Goal: Transaction & Acquisition: Obtain resource

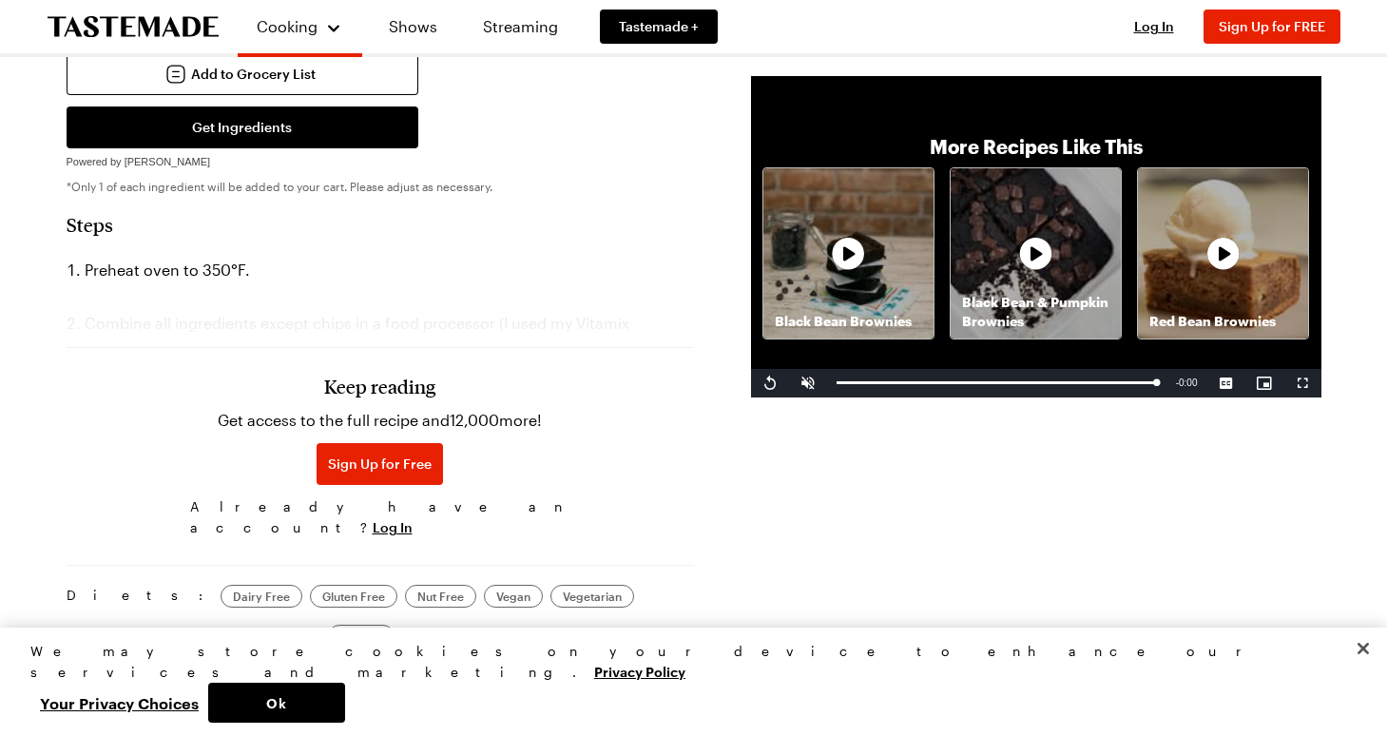
scroll to position [756, 0]
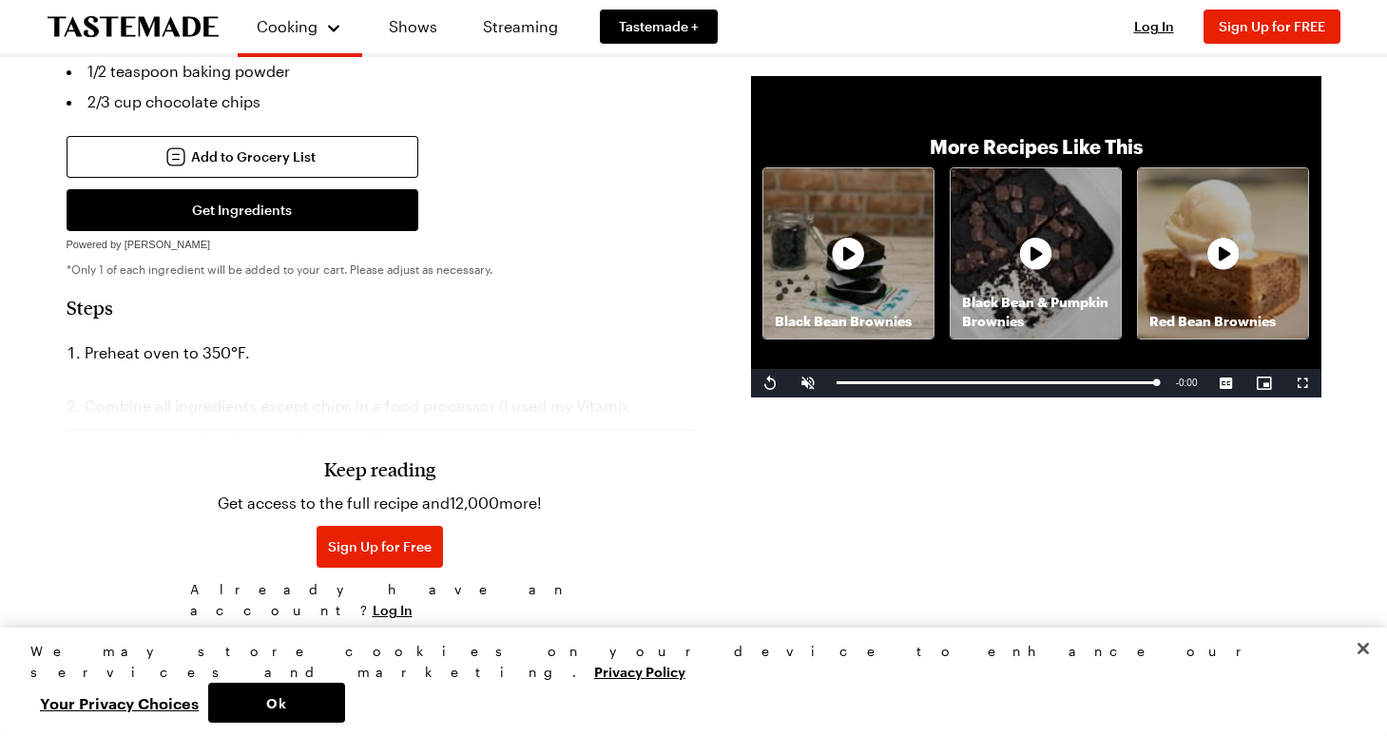
click at [499, 363] on div "Keep reading Get access to the full recipe and 12,000 more! Sign Up for Free Al…" at bounding box center [381, 495] width 628 height 265
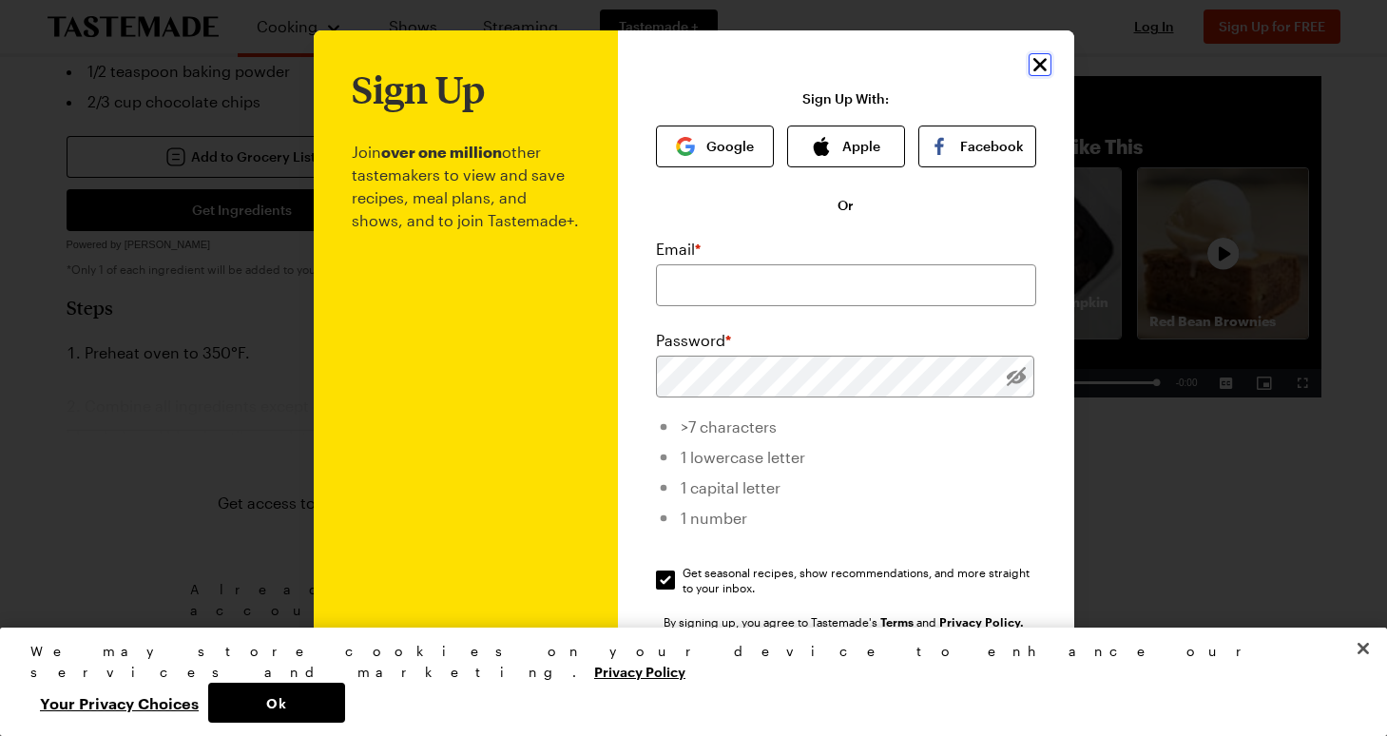
click at [1038, 56] on icon "Close" at bounding box center [1040, 64] width 23 height 23
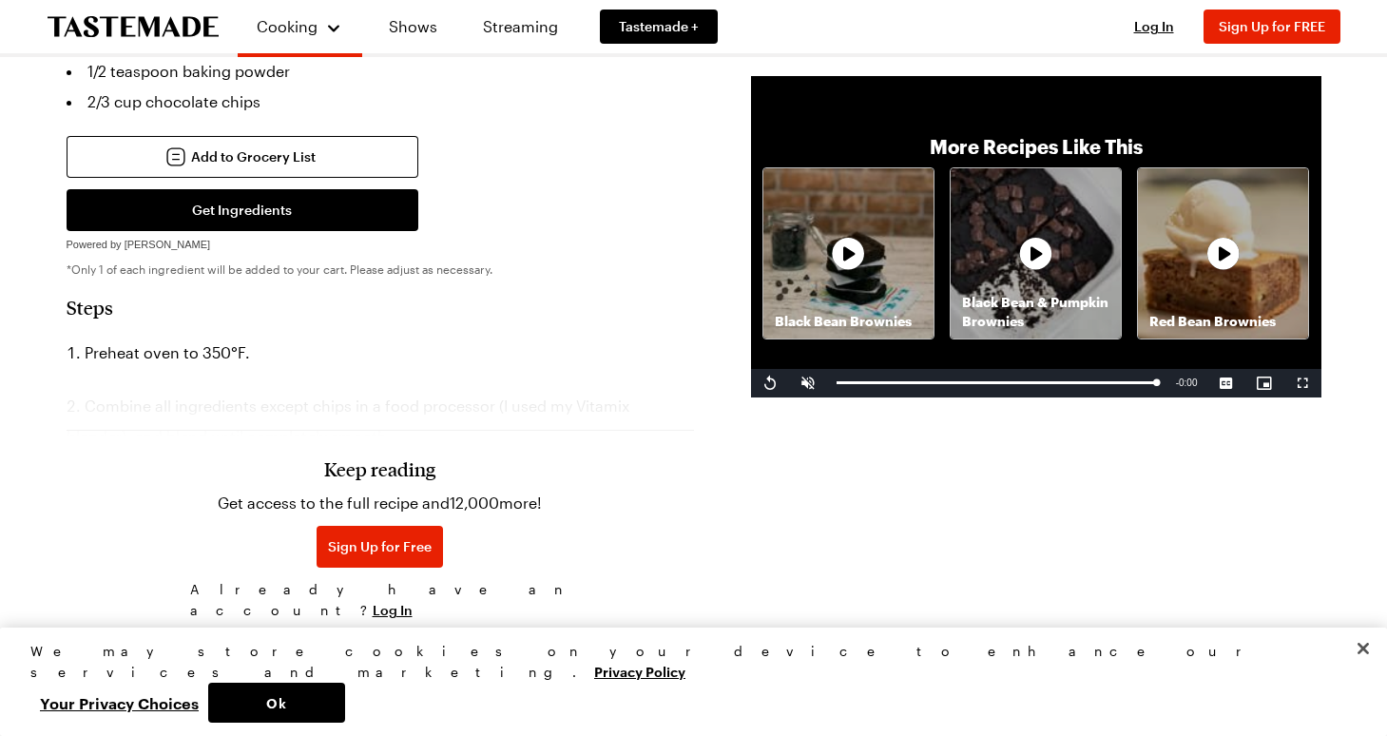
click at [358, 363] on div "Keep reading Get access to the full recipe and 12,000 more! Sign Up for Free Al…" at bounding box center [381, 495] width 628 height 265
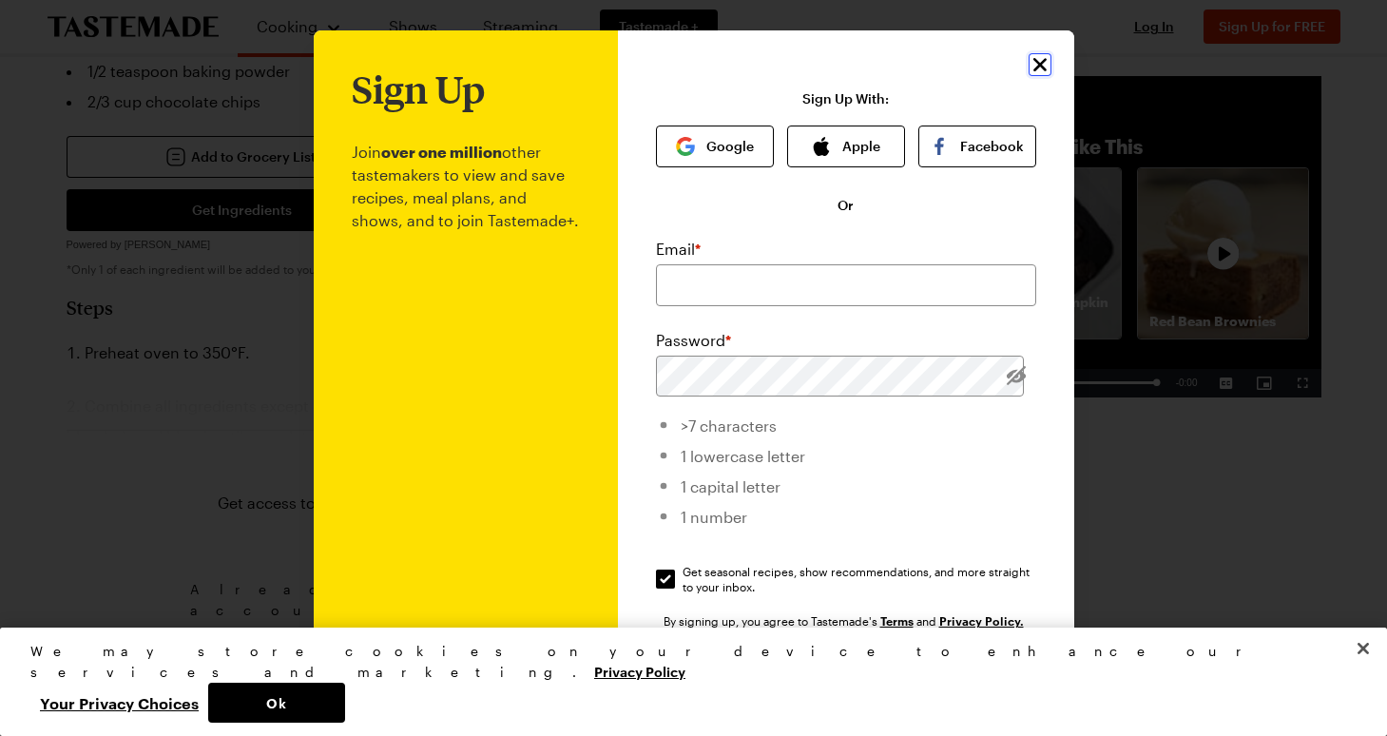
click at [1026, 64] on div "Sign Up Join over one million other tastemakers to view and save recipes, meal …" at bounding box center [846, 451] width 456 height 843
click at [1040, 60] on icon "Close" at bounding box center [1040, 64] width 23 height 23
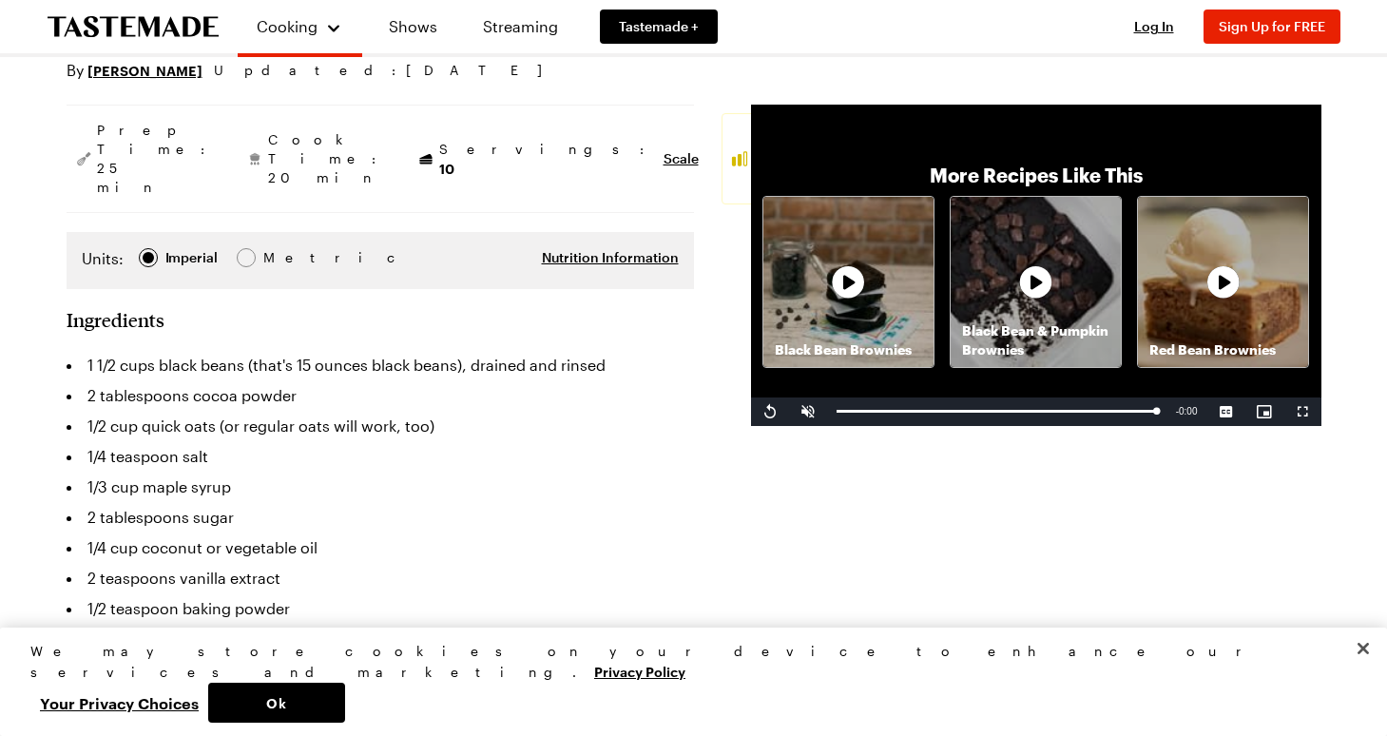
scroll to position [0, 0]
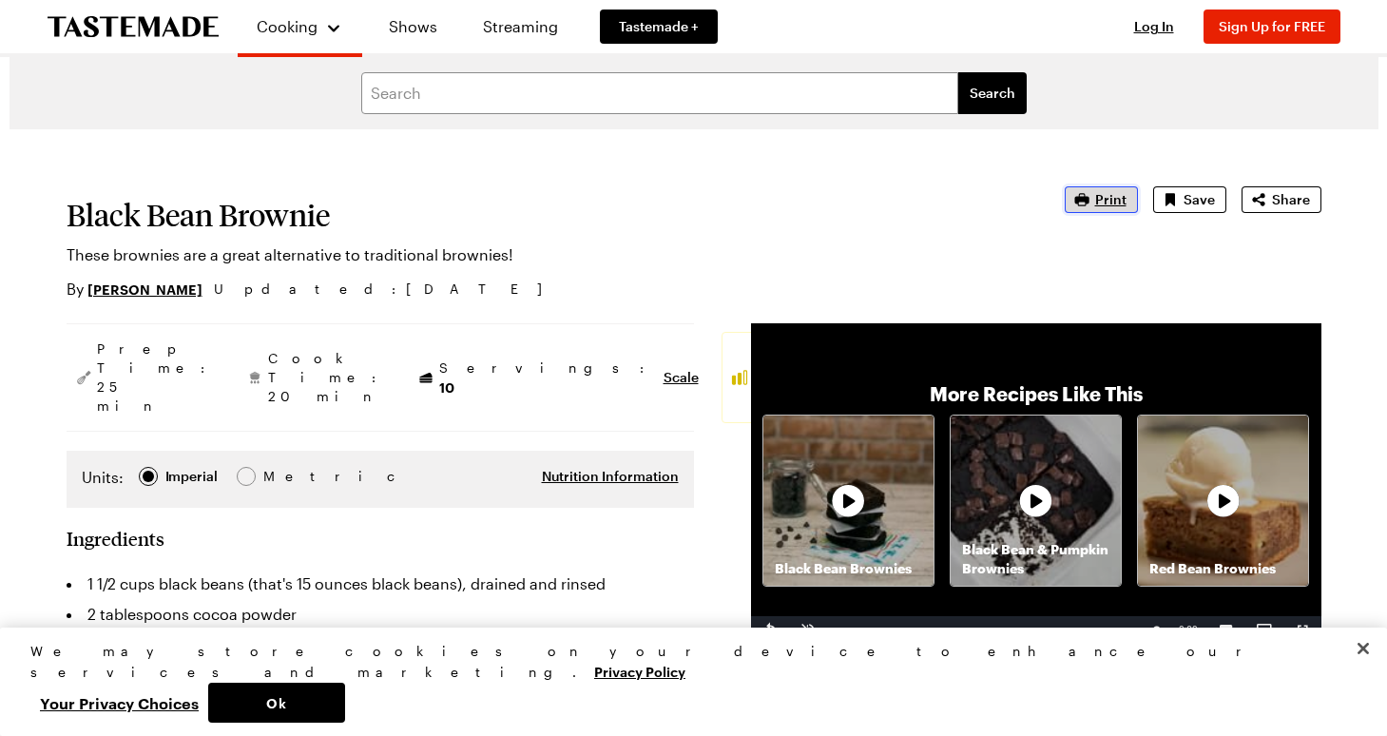
click at [1088, 193] on icon "button" at bounding box center [1082, 199] width 19 height 19
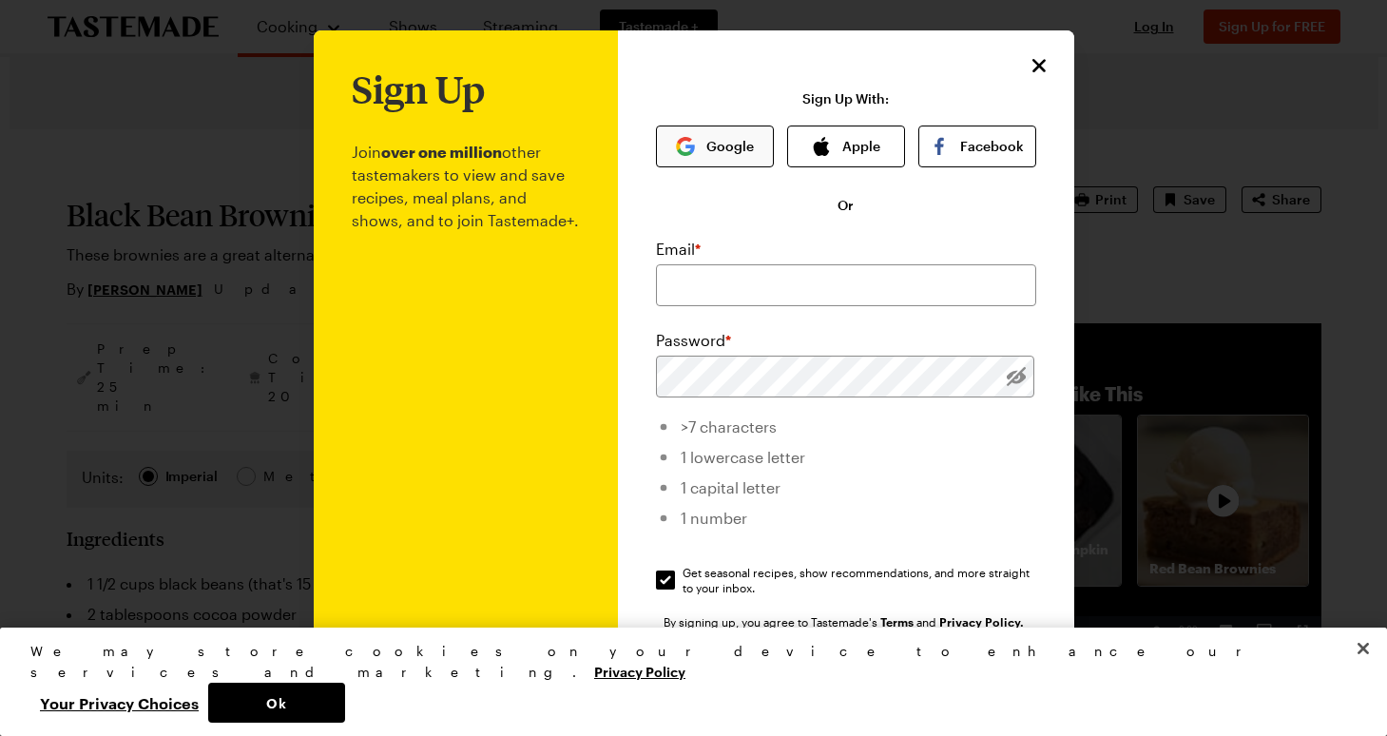
click at [718, 156] on button "Google" at bounding box center [715, 147] width 118 height 42
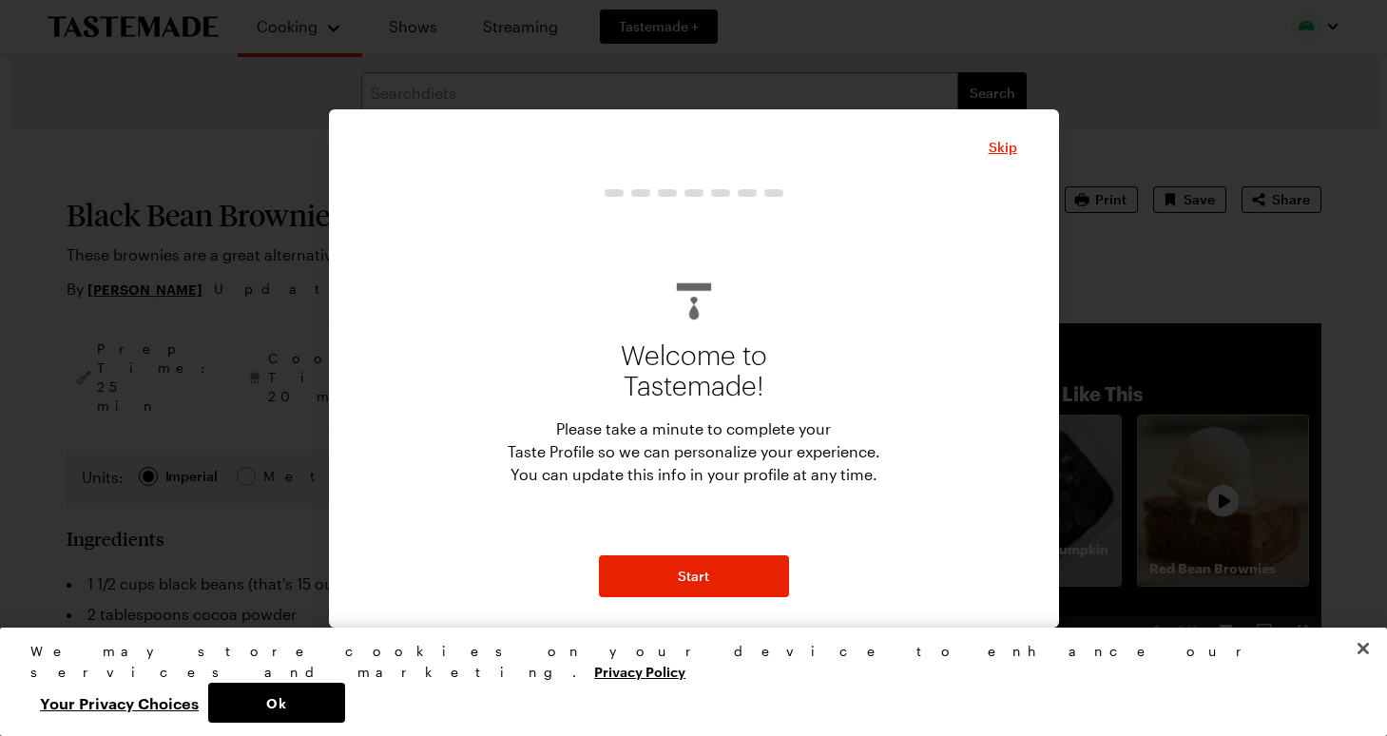
type textarea "x"
click at [1012, 145] on span "Skip" at bounding box center [1003, 147] width 29 height 19
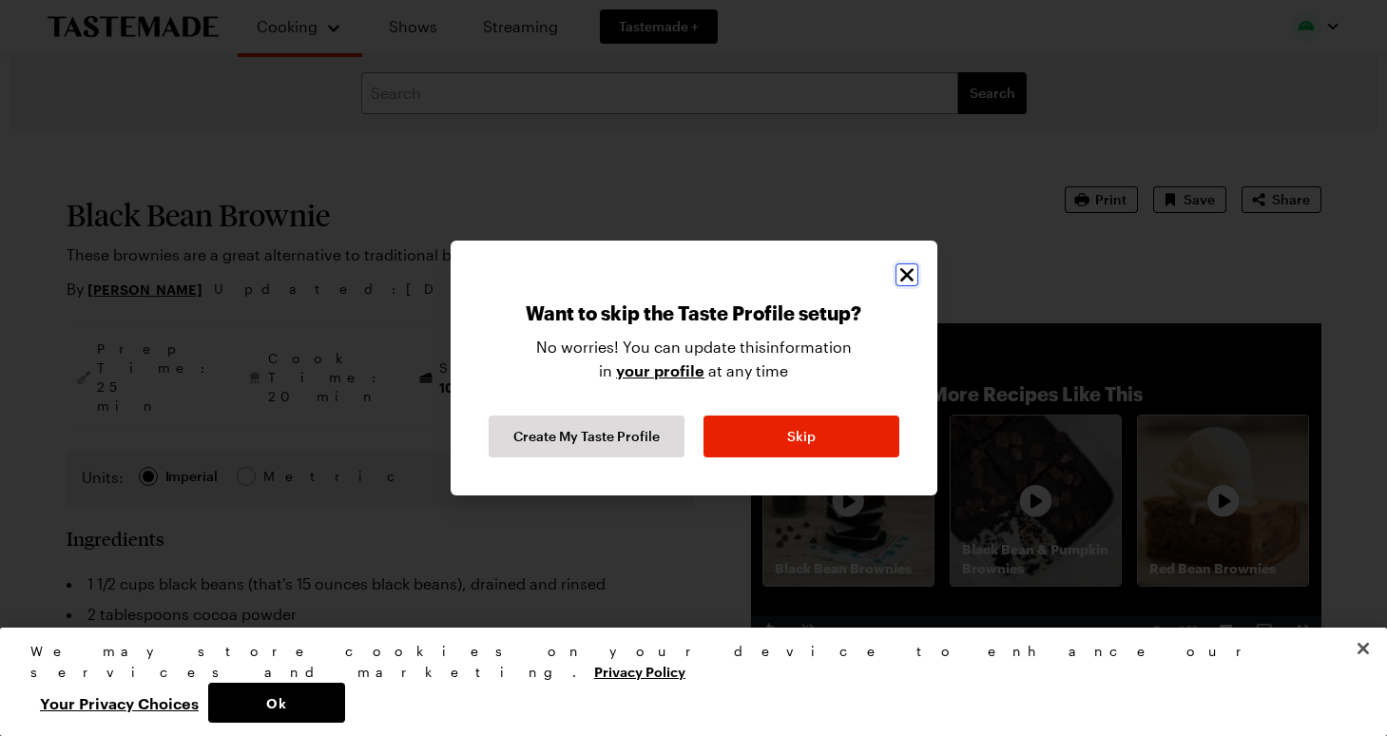
click at [910, 273] on icon "Close" at bounding box center [907, 274] width 23 height 23
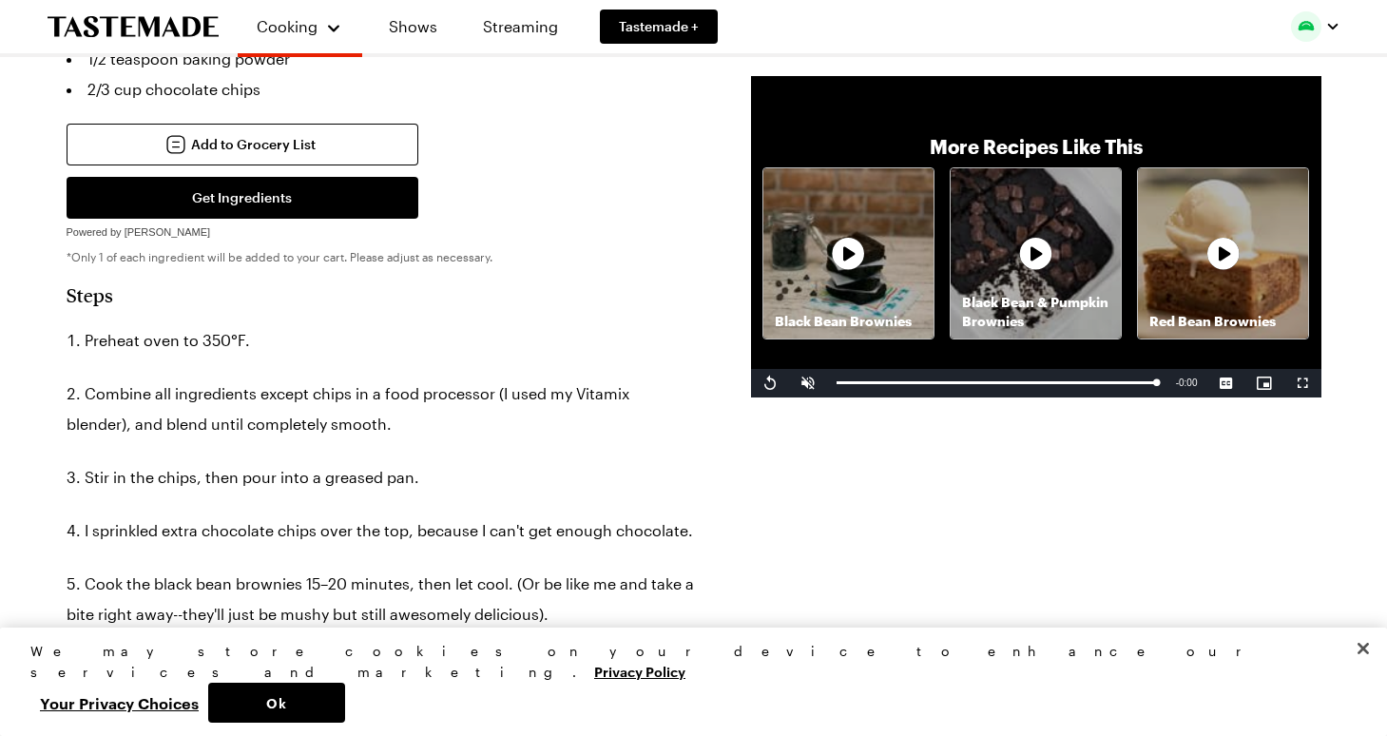
scroll to position [770, 0]
